Goal: Communication & Community: Answer question/provide support

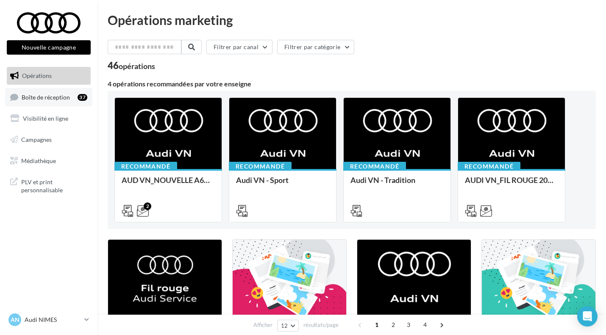
click at [62, 102] on link "Boîte de réception 37" at bounding box center [48, 97] width 87 height 18
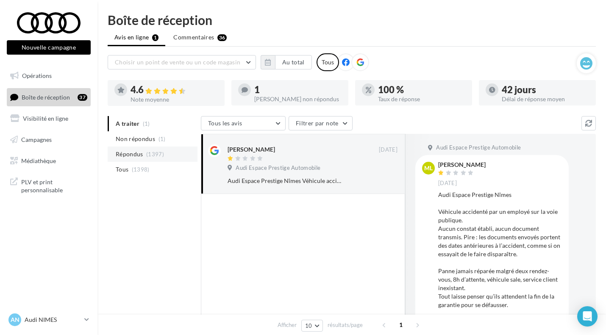
click at [139, 157] on span "Répondus" at bounding box center [130, 154] width 28 height 8
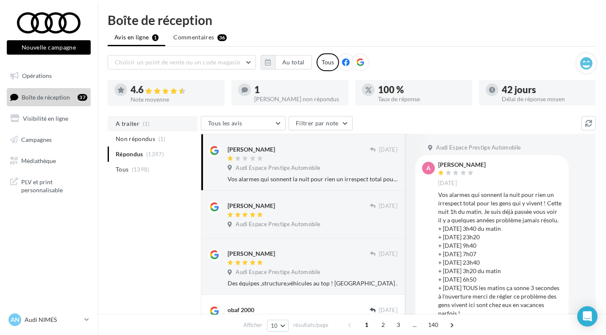
click at [141, 131] on li "A traiter (1)" at bounding box center [153, 123] width 90 height 15
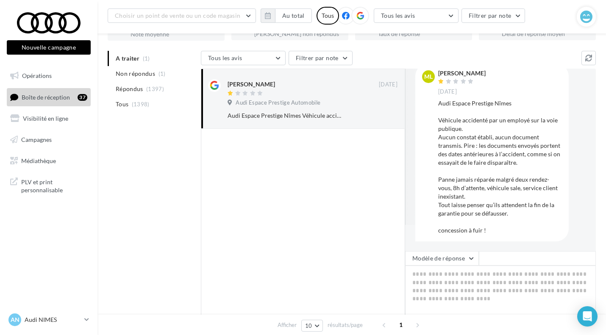
scroll to position [72, 0]
click at [470, 278] on textarea at bounding box center [500, 291] width 191 height 53
click at [156, 89] on span "(1397)" at bounding box center [155, 88] width 18 height 7
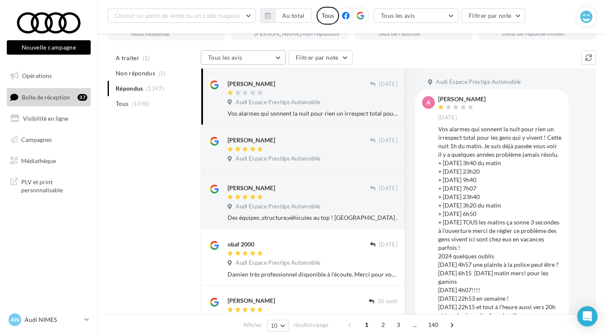
click at [271, 57] on button "Tous les avis" at bounding box center [243, 57] width 85 height 14
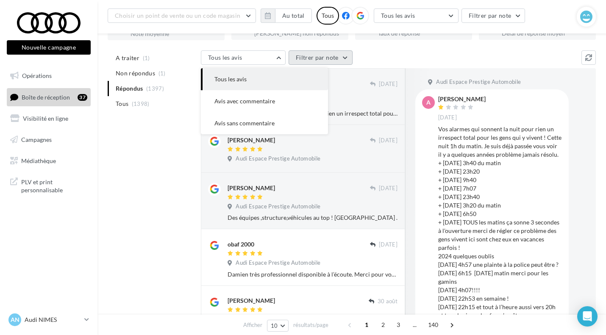
click at [314, 61] on button "Filtrer par note" at bounding box center [321, 57] width 64 height 14
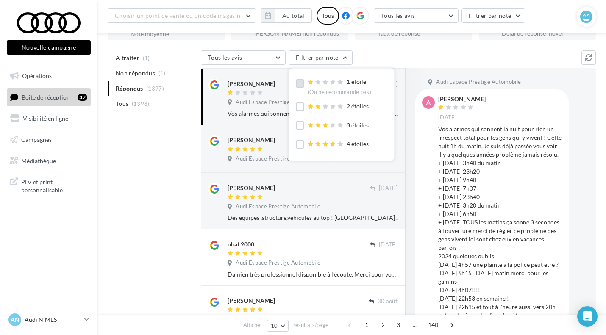
click at [301, 86] on label at bounding box center [300, 83] width 8 height 8
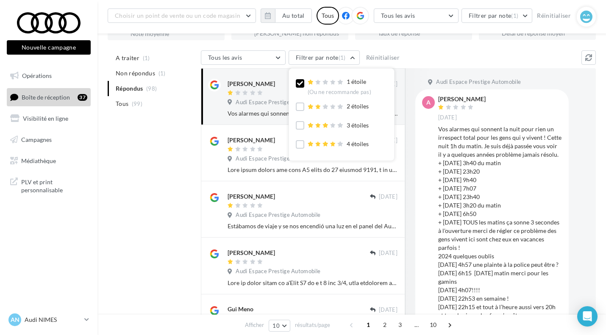
click at [247, 114] on div "Vos alarmes qui sonnent la nuit pour rien un irrespect total pour les gens qui …" at bounding box center [313, 113] width 170 height 8
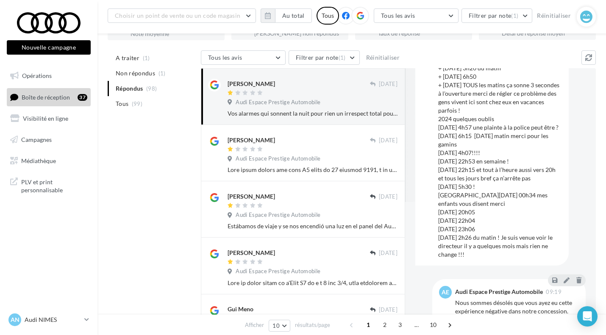
scroll to position [198, 0]
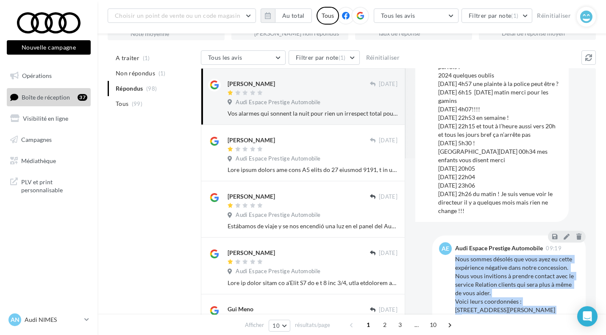
drag, startPoint x: 553, startPoint y: 311, endPoint x: 453, endPoint y: 260, distance: 111.8
click at [453, 260] on div "AE Audi Espace Prestige Automobile 09:19 Nous sommes désolés que vous ayez eu c…" at bounding box center [509, 282] width 140 height 81
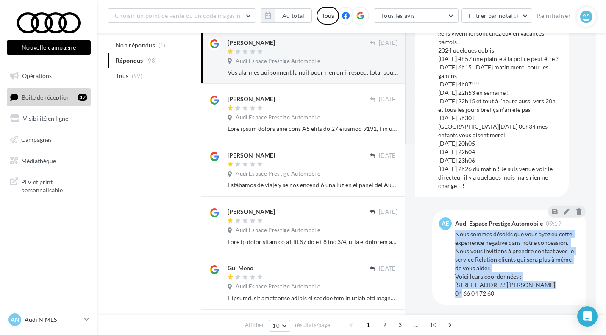
scroll to position [132, 0]
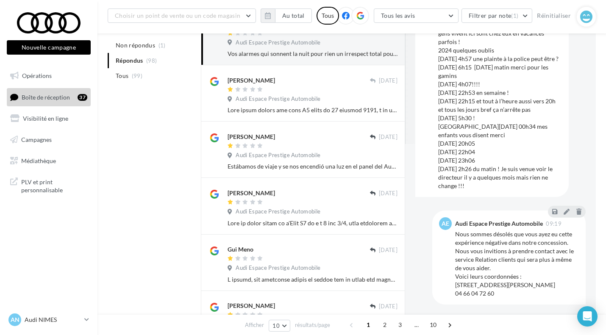
click at [499, 292] on div "Nous sommes désolés que vous ayez eu cette expérience négative dans notre conce…" at bounding box center [517, 264] width 124 height 68
drag, startPoint x: 494, startPoint y: 295, endPoint x: 457, endPoint y: 234, distance: 71.2
click at [457, 234] on div "Nous sommes désolés que vous ayez eu cette expérience négative dans notre conce…" at bounding box center [517, 264] width 124 height 68
copy div "Nous sommes désolés que vous ayez eu cette expérience négative dans notre conce…"
click at [149, 44] on span "Non répondus" at bounding box center [135, 45] width 39 height 8
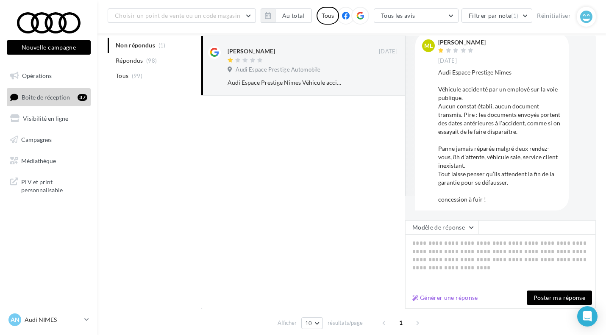
scroll to position [25, 0]
click at [461, 245] on textarea at bounding box center [500, 260] width 191 height 53
paste textarea "**********"
type textarea "**********"
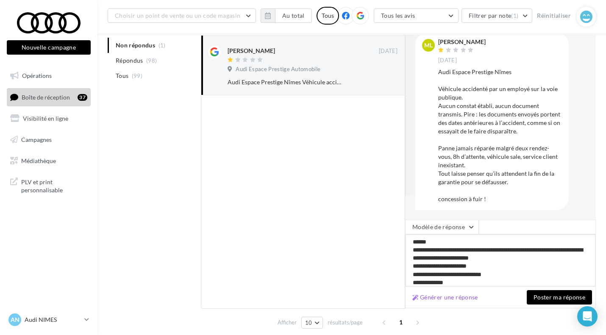
scroll to position [0, 0]
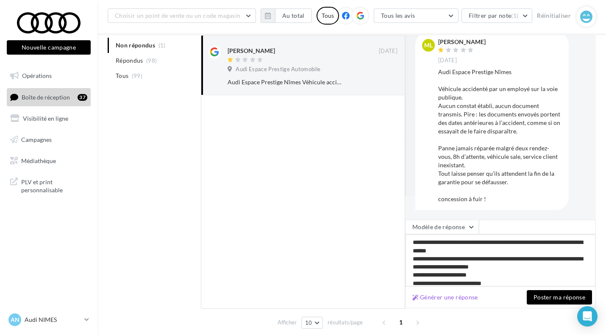
type textarea "**********"
click at [560, 298] on button "Poster ma réponse" at bounding box center [559, 297] width 65 height 14
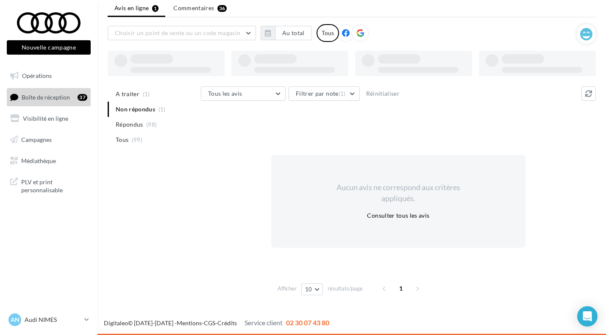
scroll to position [30, 0]
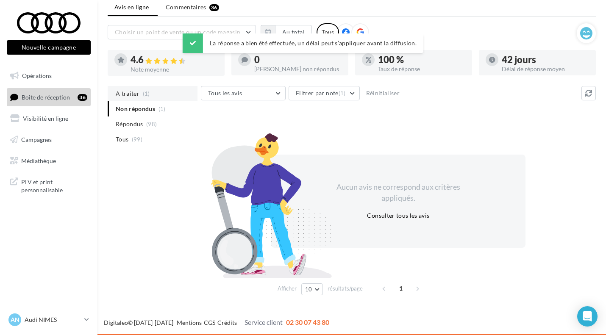
click at [133, 94] on span "A traiter" at bounding box center [128, 93] width 24 height 8
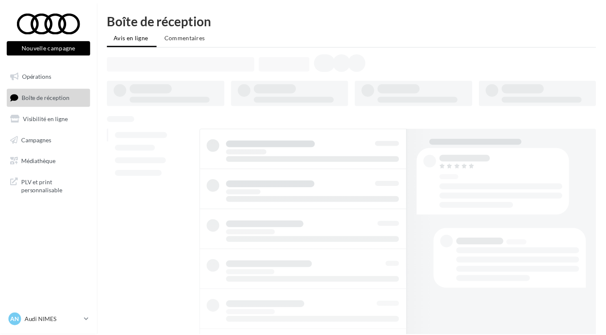
scroll to position [30, 0]
